Goal: Communication & Community: Answer question/provide support

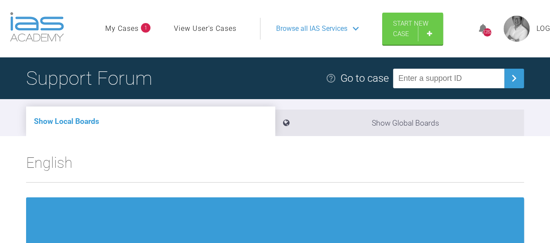
click at [422, 82] on input "text" at bounding box center [448, 79] width 111 height 20
paste input "AHRDNZI4"
type input "AHRDNZI4"
click at [516, 81] on img at bounding box center [514, 78] width 14 height 14
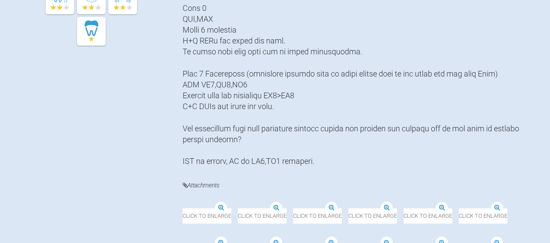
scroll to position [368, 0]
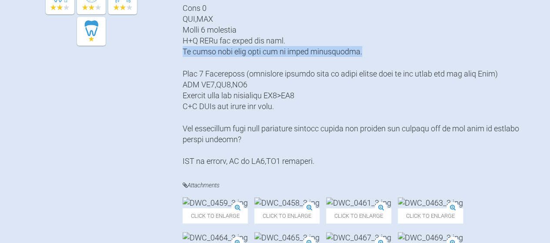
drag, startPoint x: 346, startPoint y: 51, endPoint x: 183, endPoint y: 54, distance: 163.2
click at [183, 54] on div at bounding box center [354, 2] width 342 height 329
copy div "Pt happy with this plan and to avoid extractions."
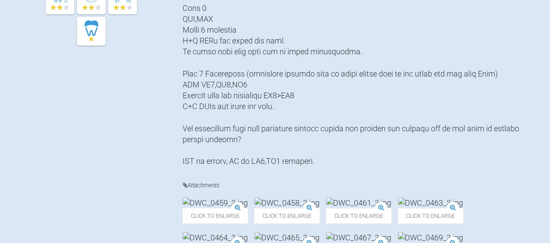
click at [130, 114] on div "[PERSON_NAME]" at bounding box center [104, 107] width 157 height 538
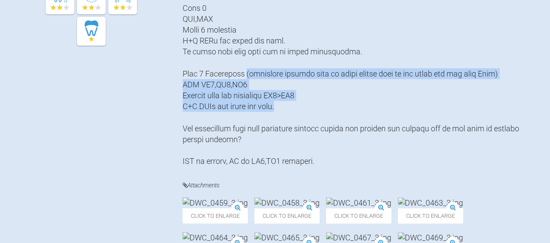
drag, startPoint x: 249, startPoint y: 73, endPoint x: 302, endPoint y: 103, distance: 61.0
click at [302, 103] on div at bounding box center [354, 2] width 342 height 329
copy div "(discussed briefly with pt until coming here to the forum and run past [PERSON_…"
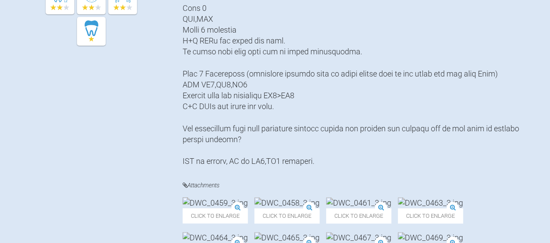
click at [219, 167] on div at bounding box center [354, 2] width 342 height 329
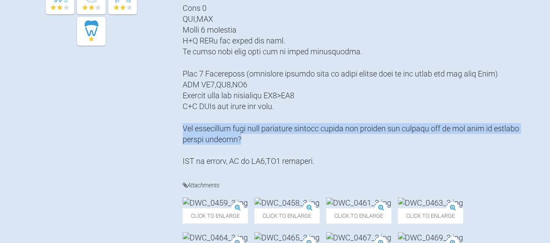
drag, startPoint x: 236, startPoint y: 139, endPoint x: 183, endPoint y: 129, distance: 54.4
click at [183, 129] on div at bounding box center [354, 2] width 342 height 329
copy div "The camouflage plan will hopefully provide better lip support and profile but a…"
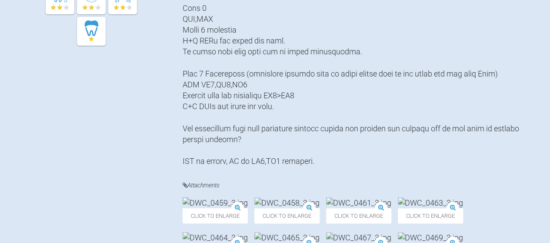
click at [124, 134] on div "[PERSON_NAME]" at bounding box center [104, 107] width 157 height 538
click at [379, 167] on div at bounding box center [354, 2] width 342 height 329
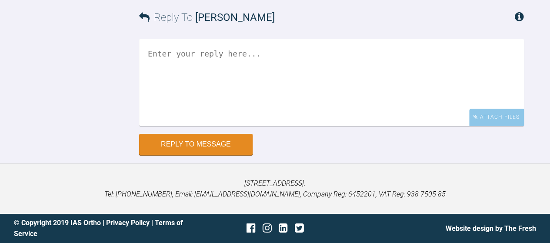
scroll to position [2127, 0]
click at [504, 126] on div "Attach Files" at bounding box center [497, 117] width 55 height 17
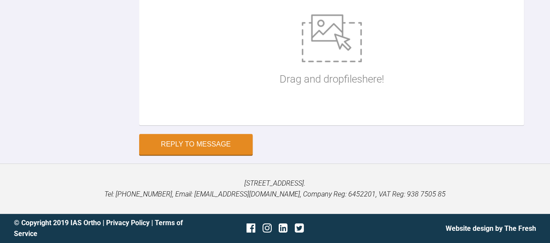
scroll to position [2236, 0]
click at [479, 100] on div "Drag and drop files here!" at bounding box center [331, 51] width 385 height 148
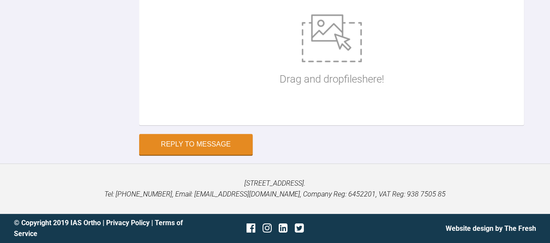
type textarea "OPG is on the way. The ceph is not - same "no" given by local orthodontists eve…"
click at [414, 155] on div "Reply to Message" at bounding box center [331, 144] width 385 height 21
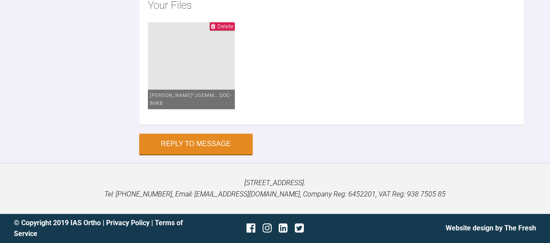
click at [389, 116] on ul "[PERSON_NAME]^JGemm….doc - 86KB" at bounding box center [332, 69] width 368 height 94
click at [340, 116] on ul "[PERSON_NAME]^JGemm….doc - 86KB" at bounding box center [332, 69] width 368 height 94
click at [249, 116] on ul "[PERSON_NAME]^JGemm….doc - 86KB" at bounding box center [332, 69] width 368 height 94
type input "C:\fakepath\[PERSON_NAME]^JGemma ADP [PERSON_NAME] [DATE].doc"
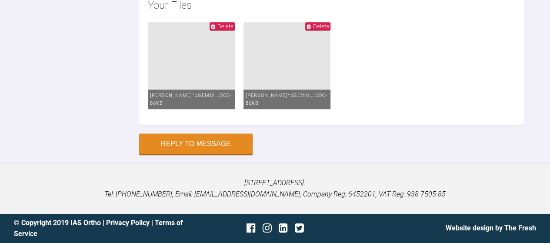
click at [404, 116] on ul "[PERSON_NAME]^JGemm….doc - 86KB [PERSON_NAME]^JGemm….doc - 86KB" at bounding box center [332, 69] width 368 height 94
click at [188, 148] on button "Reply to Message" at bounding box center [196, 144] width 114 height 21
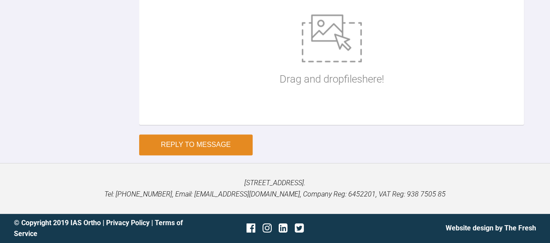
scroll to position [2319, 0]
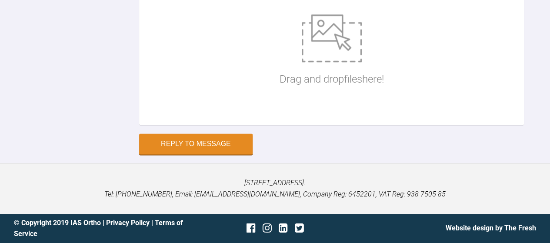
drag, startPoint x: 327, startPoint y: 137, endPoint x: 499, endPoint y: 121, distance: 173.1
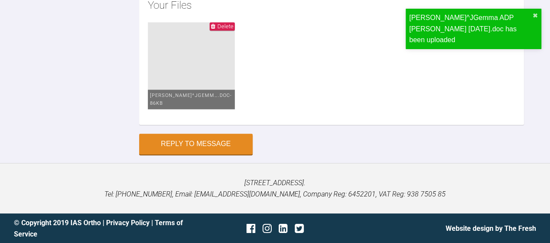
scroll to position [2707, 0]
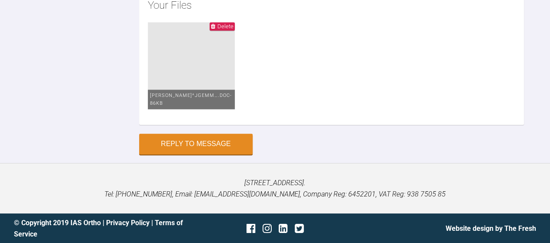
click at [188, 101] on li "[PERSON_NAME]^JGemm….doc - 86KB" at bounding box center [191, 65] width 87 height 87
click at [375, 90] on ul "[PERSON_NAME]^JGemm….doc - 86KB" at bounding box center [332, 69] width 368 height 94
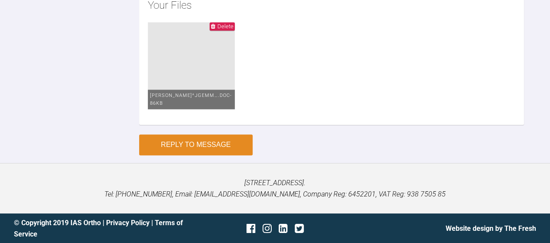
type textarea "I don't know if you can open that??"
click at [210, 155] on button "Reply to Message" at bounding box center [196, 144] width 114 height 21
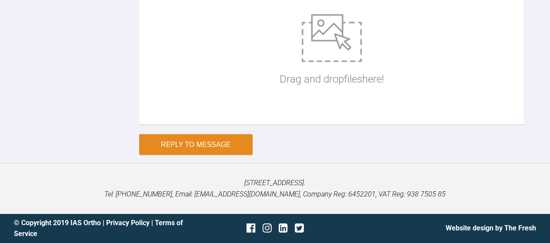
scroll to position [2651, 0]
